Goal: Complete application form

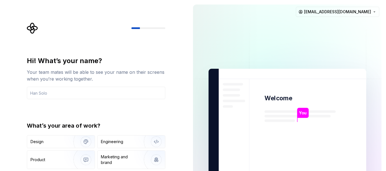
click at [182, 118] on div "Hi! What’s your name? Your team mates will be able to see your name on their sc…" at bounding box center [94, 127] width 188 height 255
click at [63, 143] on div "Design" at bounding box center [48, 142] width 36 height 6
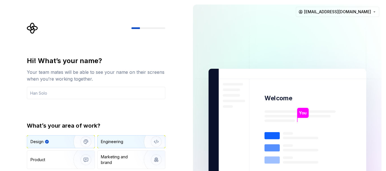
click at [138, 141] on img "button" at bounding box center [152, 142] width 36 height 38
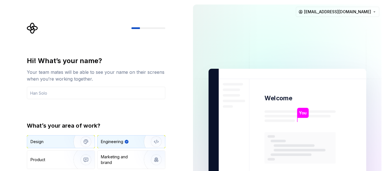
click at [76, 142] on img "button" at bounding box center [82, 142] width 36 height 38
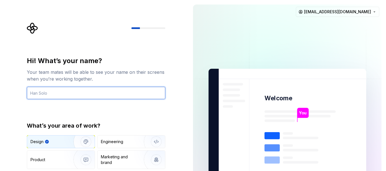
click at [90, 94] on input "text" at bounding box center [96, 93] width 138 height 12
type input "Medicaiah"
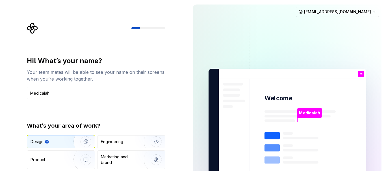
click at [138, 110] on div "Hi! What’s your name? Your team mates will be able to see your name on their sc…" at bounding box center [96, 120] width 138 height 128
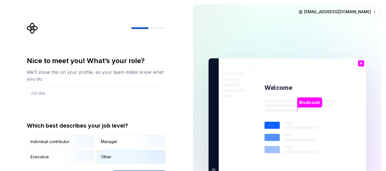
click at [108, 156] on div "Other" at bounding box center [106, 157] width 10 height 6
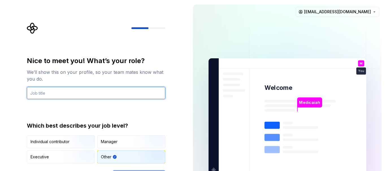
click at [74, 93] on input "text" at bounding box center [96, 93] width 138 height 12
type input "web developer"
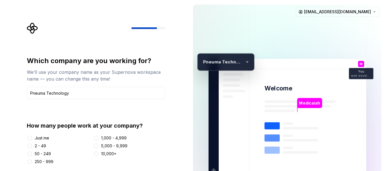
type input "Pneuma Technology"
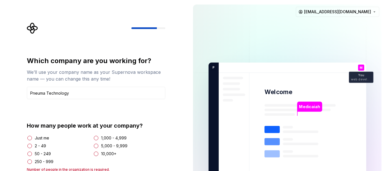
click at [41, 138] on div "Just me" at bounding box center [42, 138] width 14 height 6
click at [32, 138] on button "Just me" at bounding box center [29, 138] width 5 height 5
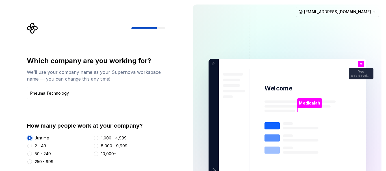
type button "Just me"
click at [152, 116] on div "Which company are you working for? We’ll use your company name as your Supernov…" at bounding box center [96, 110] width 138 height 108
click at [164, 132] on div "How many people work at your company? Just me 2 - 49 50 - 249 250 - 999 1,000 -…" at bounding box center [96, 143] width 138 height 43
click at [32, 27] on icon "Supernova Logo" at bounding box center [32, 28] width 11 height 11
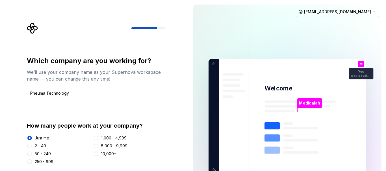
click at [31, 27] on icon "Supernova Logo" at bounding box center [32, 28] width 11 height 11
click at [32, 27] on icon "Supernova Logo" at bounding box center [32, 28] width 11 height 11
click at [274, 141] on rect at bounding box center [271, 138] width 15 height 7
click at [272, 128] on rect at bounding box center [271, 126] width 15 height 7
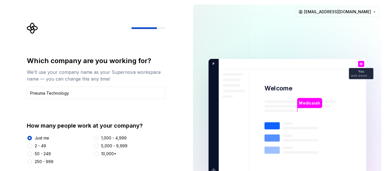
click at [272, 127] on rect at bounding box center [271, 126] width 15 height 7
click at [361, 64] on p "M" at bounding box center [360, 64] width 3 height 3
click at [361, 70] on p "You" at bounding box center [361, 71] width 6 height 3
click at [361, 75] on p "web developer" at bounding box center [361, 75] width 20 height 3
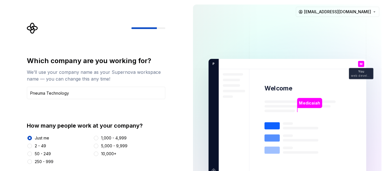
click at [38, 146] on div "2 - 49" at bounding box center [40, 146] width 11 height 6
click at [32, 146] on button "2 - 49" at bounding box center [29, 146] width 5 height 5
type button "2 - 49"
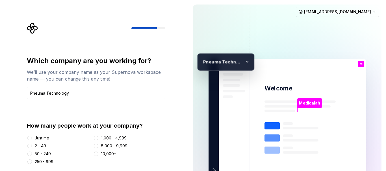
type input "Pneuma Technology"
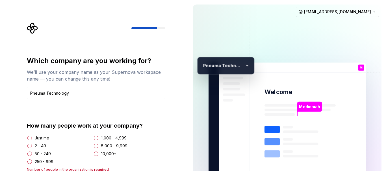
click at [36, 140] on div "Just me" at bounding box center [42, 138] width 14 height 6
click at [32, 140] on button "Just me" at bounding box center [29, 138] width 5 height 5
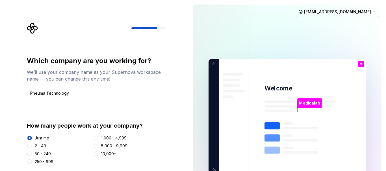
click at [134, 161] on div "Just me 2 - 49 50 - 249 250 - 999 1,000 - 4,999 5,000 - 9,999 10,000+" at bounding box center [96, 149] width 138 height 29
click at [36, 146] on div "2 - 49" at bounding box center [40, 146] width 11 height 6
click at [32, 146] on button "2 - 49" at bounding box center [29, 146] width 5 height 5
type button "2 - 49"
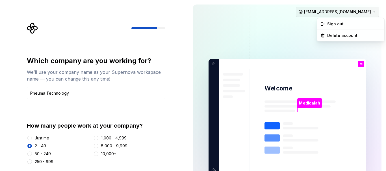
click at [362, 13] on html "Which company are you working for? We’ll use your company name as your Supernov…" at bounding box center [193, 85] width 386 height 171
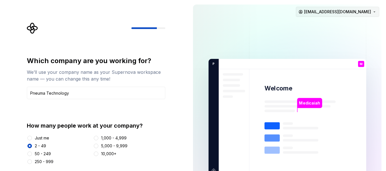
click at [362, 13] on html "Which company are you working for? We’ll use your company name as your Supernov…" at bounding box center [193, 85] width 386 height 171
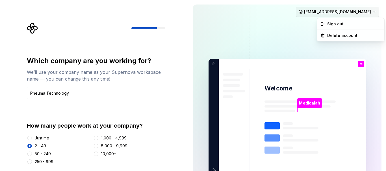
click at [362, 13] on html "Which company are you working for? We’ll use your company name as your Supernov…" at bounding box center [193, 85] width 386 height 171
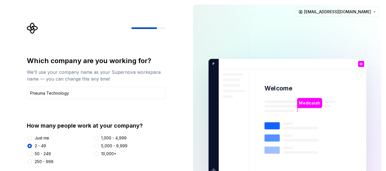
click at [236, 39] on html "Which company are you working for? We’ll use your company name as your Supernov…" at bounding box center [193, 85] width 386 height 171
click at [160, 27] on div at bounding box center [148, 28] width 34 height 2
click at [152, 133] on div "How many people work at your company? Just me 2 - 49 50 - 249 250 - 999 1,000 -…" at bounding box center [96, 143] width 138 height 43
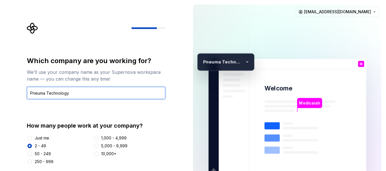
click at [137, 95] on input "Pneuma Technology" at bounding box center [96, 93] width 138 height 12
type input "Pneuma Tech"
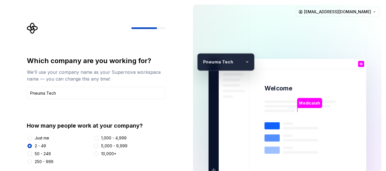
click at [161, 128] on div "How many people work at your company?" at bounding box center [96, 126] width 138 height 8
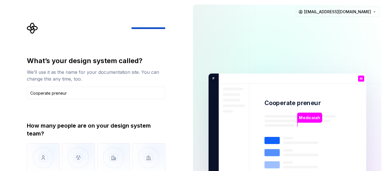
type input "Cooperate preneur"
click at [104, 120] on div "What’s your design system called? We’ll use it as the name for your documentati…" at bounding box center [96, 125] width 138 height 138
click at [79, 159] on img "button" at bounding box center [78, 162] width 33 height 38
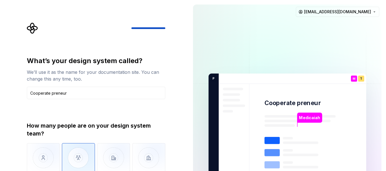
type button "2 - 5"
click at [175, 125] on div "What’s your design system called? We’ll use it as the name for your documentati…" at bounding box center [94, 132] width 188 height 264
click at [82, 157] on img "button" at bounding box center [78, 162] width 33 height 38
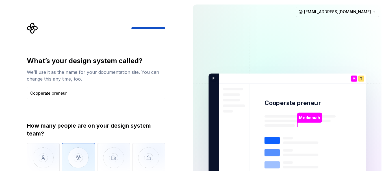
click at [82, 157] on img "button" at bounding box center [78, 162] width 33 height 38
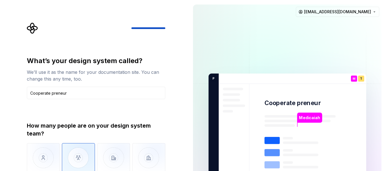
click at [85, 150] on img "button" at bounding box center [78, 162] width 33 height 38
type button "6 - 10"
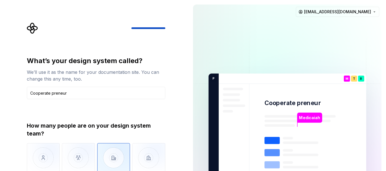
scroll to position [13, 0]
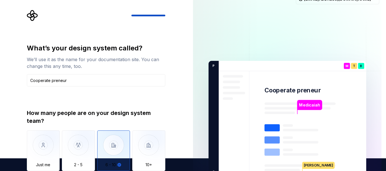
type button "More than 10"
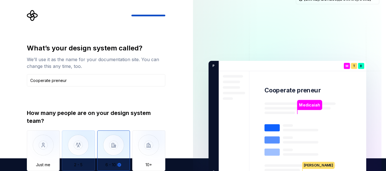
click at [86, 154] on img "button" at bounding box center [78, 150] width 33 height 38
